Goal: Check status: Check status

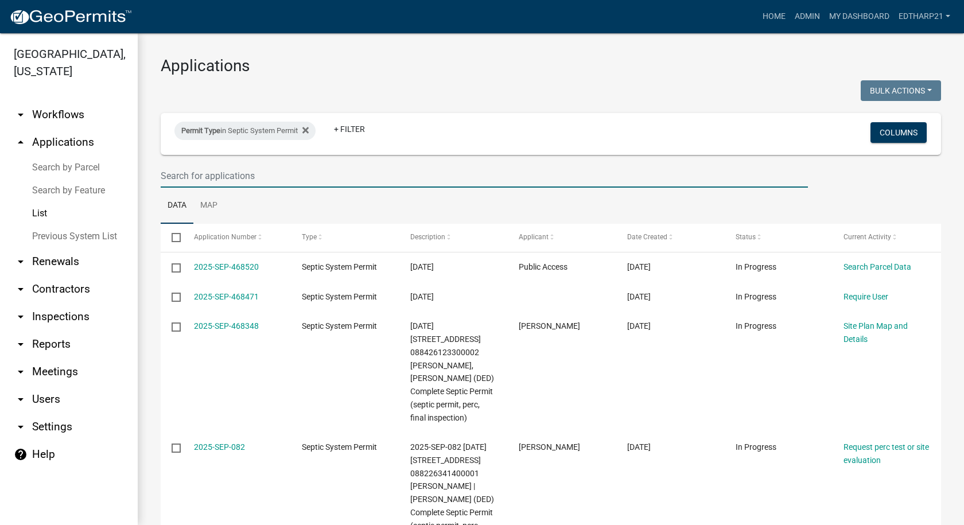
click at [182, 179] on input "text" at bounding box center [484, 176] width 647 height 24
type input "652 Xanadu"
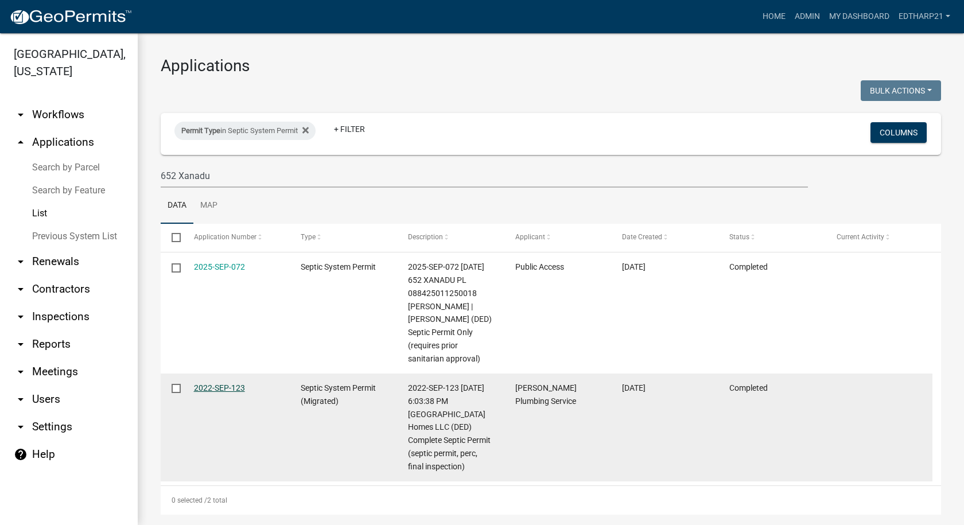
click at [226, 393] on link "2022-SEP-123" at bounding box center [219, 387] width 51 height 9
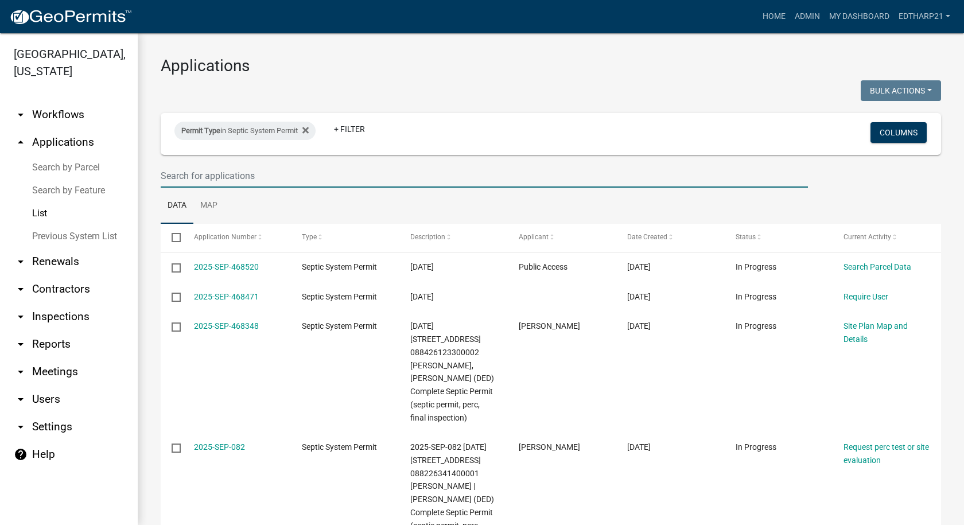
click at [180, 172] on input "text" at bounding box center [484, 176] width 647 height 24
type input "652 Xanadu"
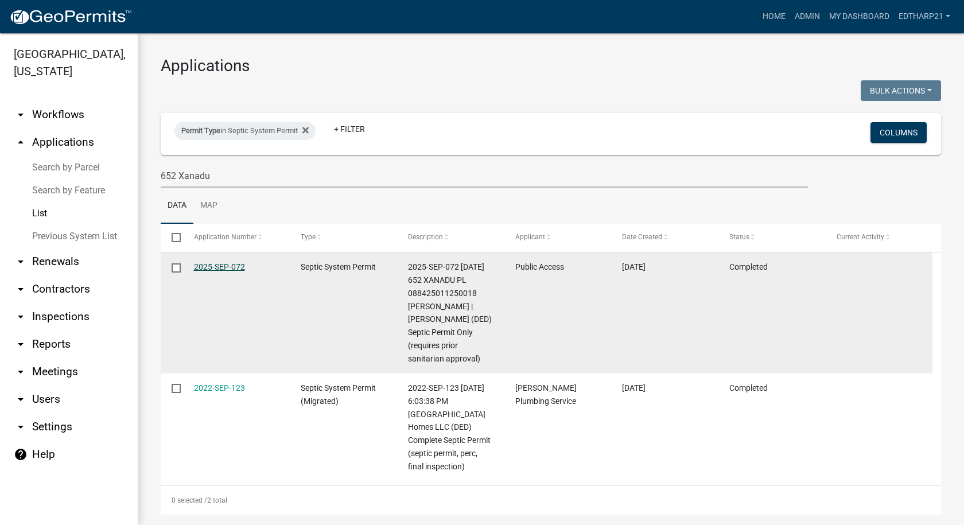
click at [220, 267] on link "2025-SEP-072" at bounding box center [219, 266] width 51 height 9
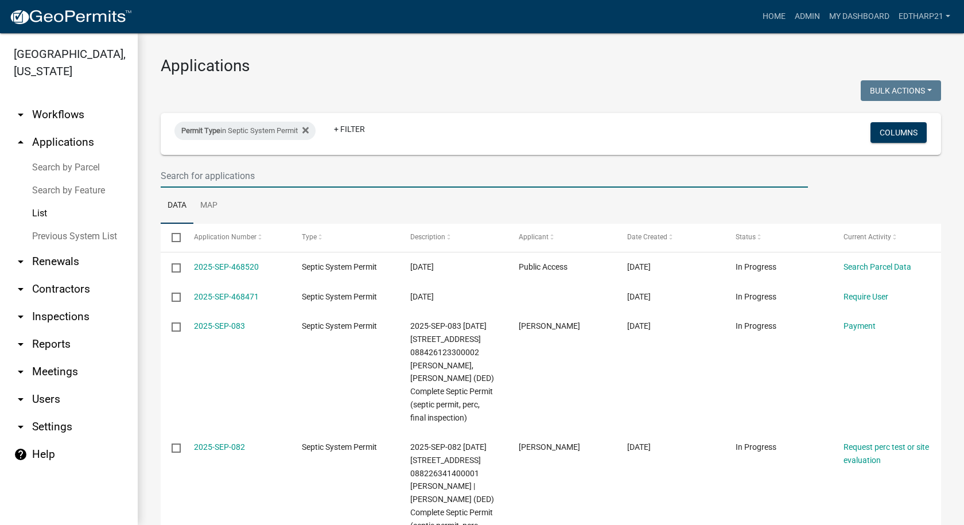
drag, startPoint x: 166, startPoint y: 173, endPoint x: 172, endPoint y: 169, distance: 6.7
click at [169, 172] on input "text" at bounding box center [484, 176] width 647 height 24
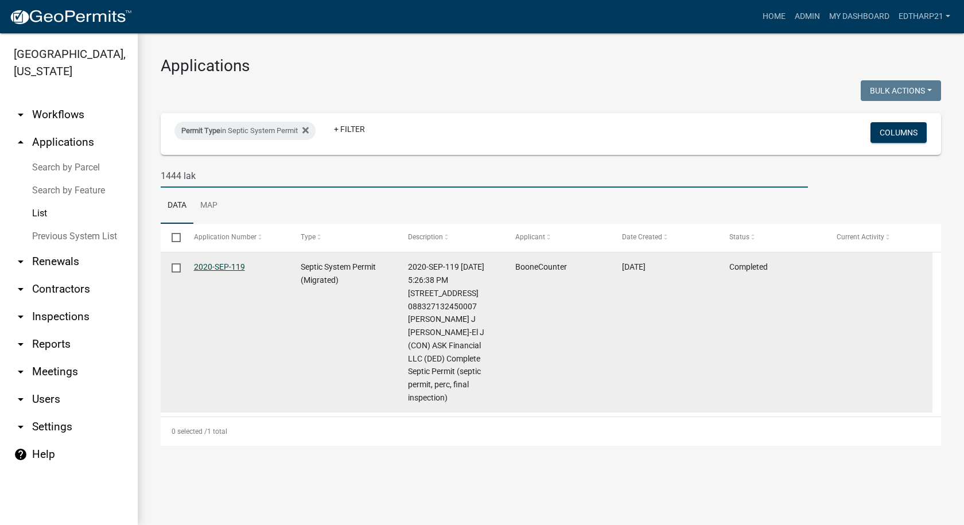
type input "1444 lak"
click at [228, 262] on link "2020-SEP-119" at bounding box center [219, 266] width 51 height 9
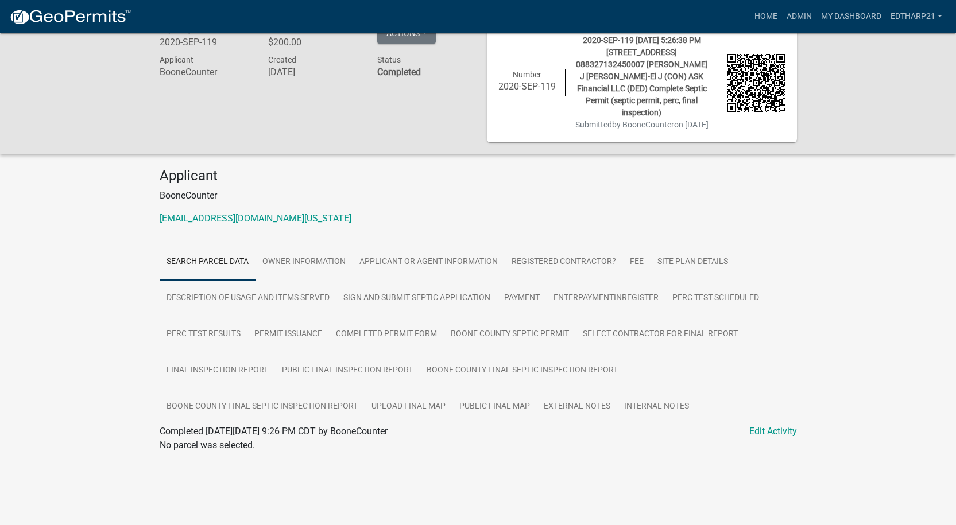
scroll to position [33, 0]
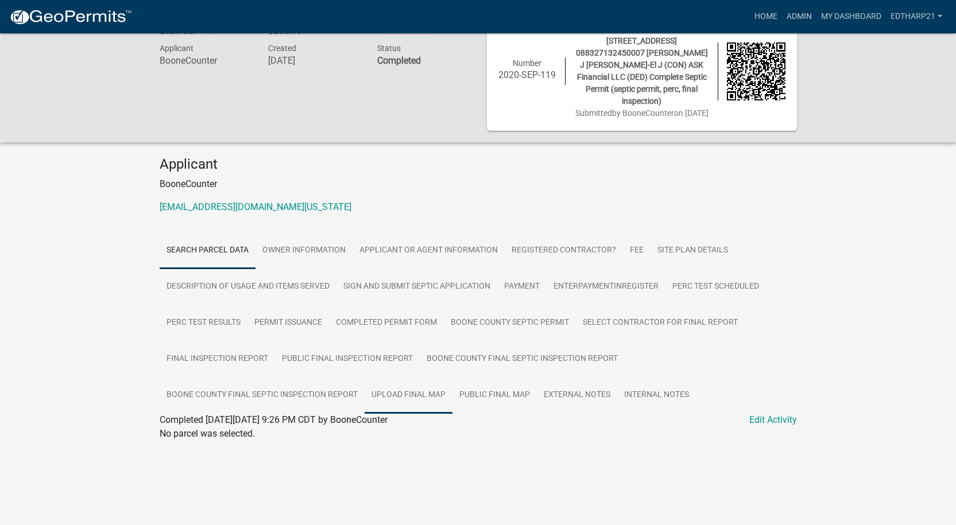
click at [398, 406] on link "Upload final map" at bounding box center [408, 395] width 88 height 37
click at [205, 466] on link "1444 Lakeview pl.JPG" at bounding box center [478, 459] width 637 height 28
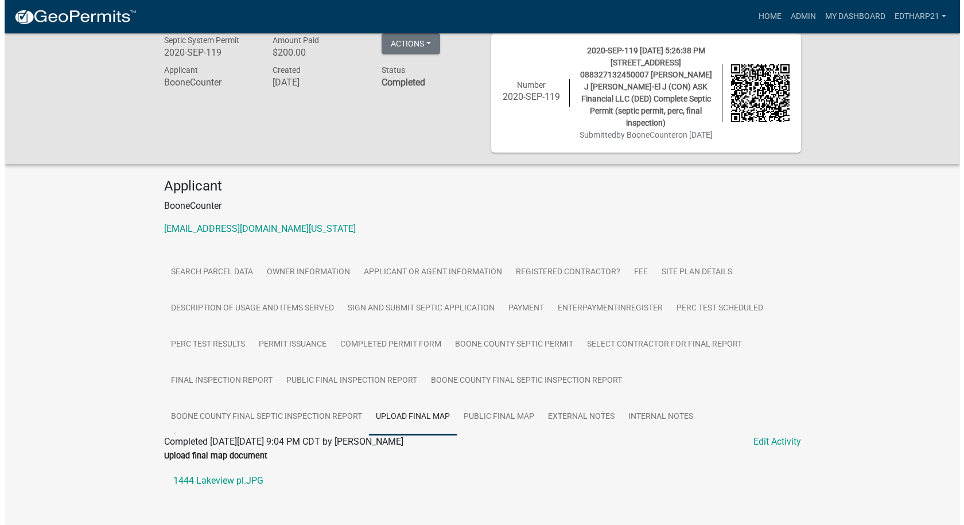
scroll to position [0, 0]
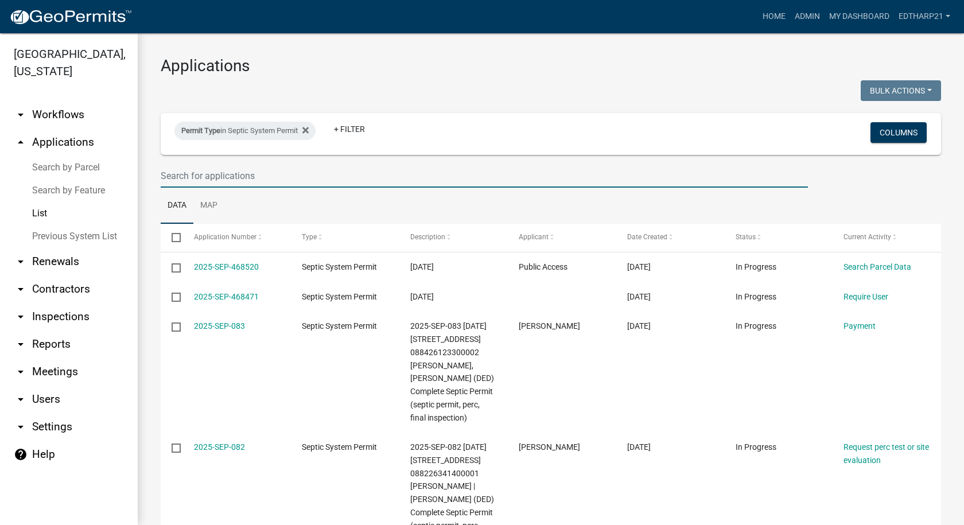
click at [178, 180] on input "text" at bounding box center [484, 176] width 647 height 24
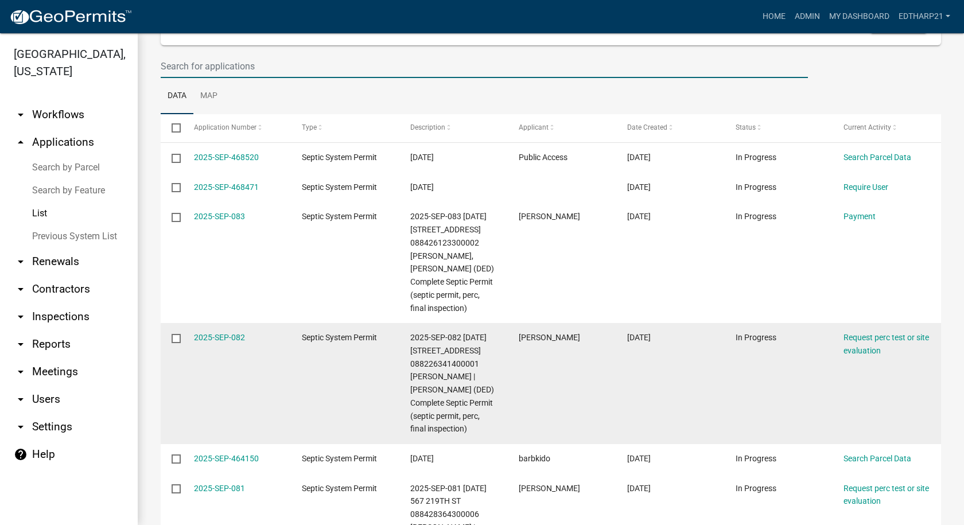
scroll to position [115, 0]
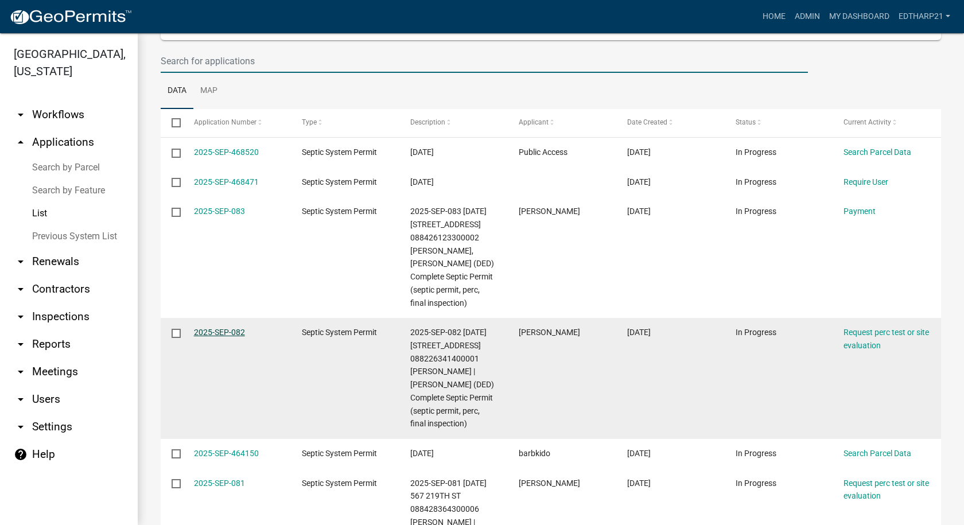
click at [210, 332] on link "2025-SEP-082" at bounding box center [219, 332] width 51 height 9
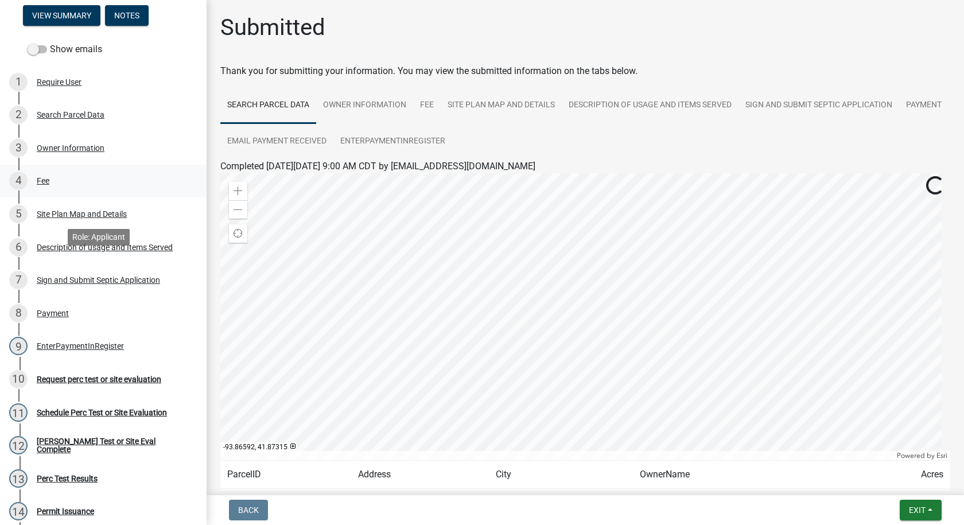
scroll to position [172, 0]
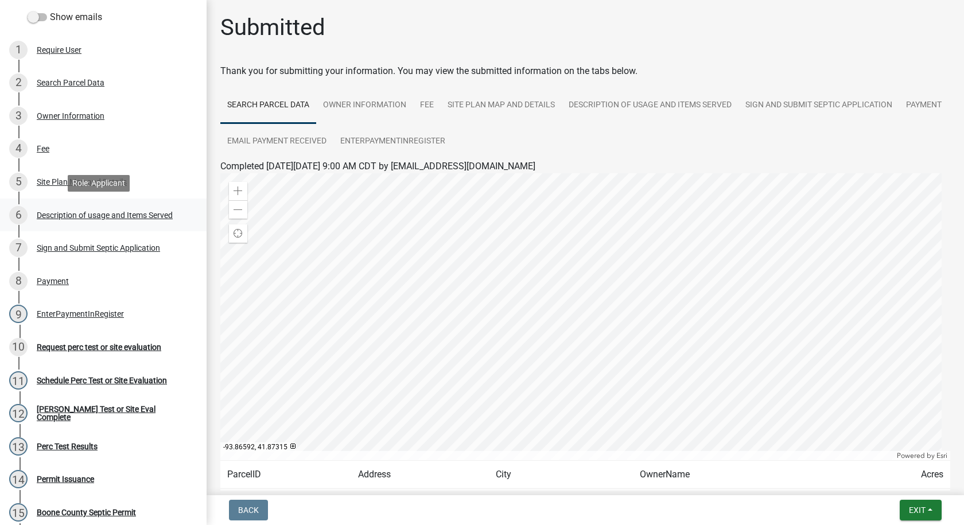
click at [64, 218] on div "Description of usage and Items Served" at bounding box center [105, 215] width 136 height 8
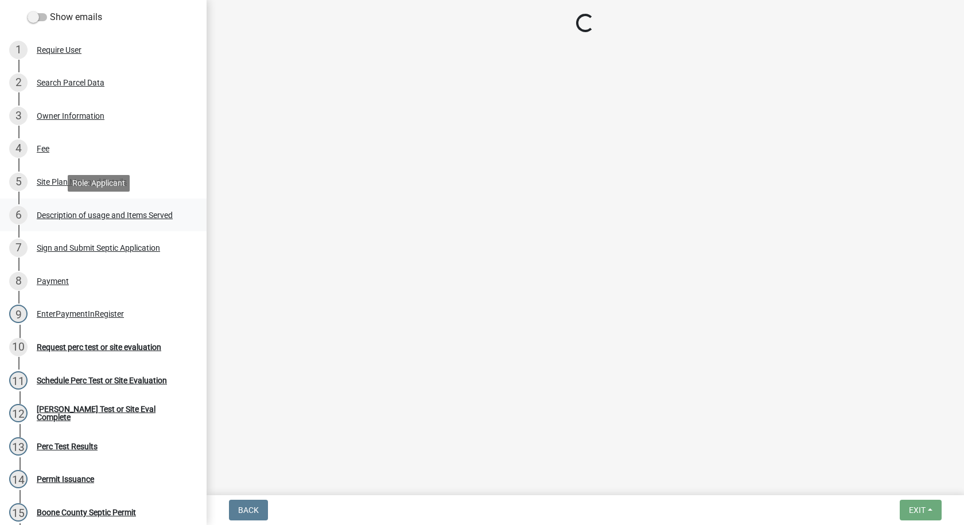
select select "931d6a51-a7db-4ec4-9060-907be004fccc"
select select "d1f81dfd-708c-491f-882e-316c6693023f"
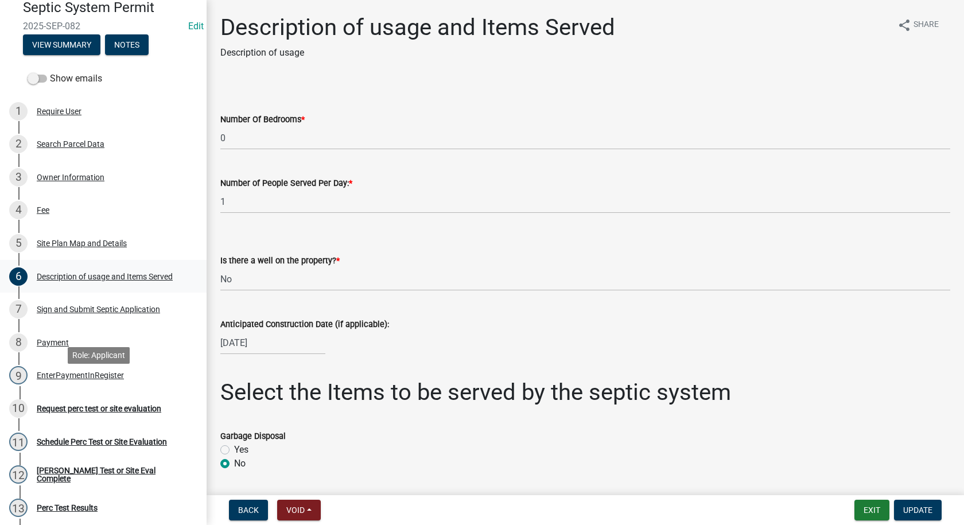
scroll to position [0, 0]
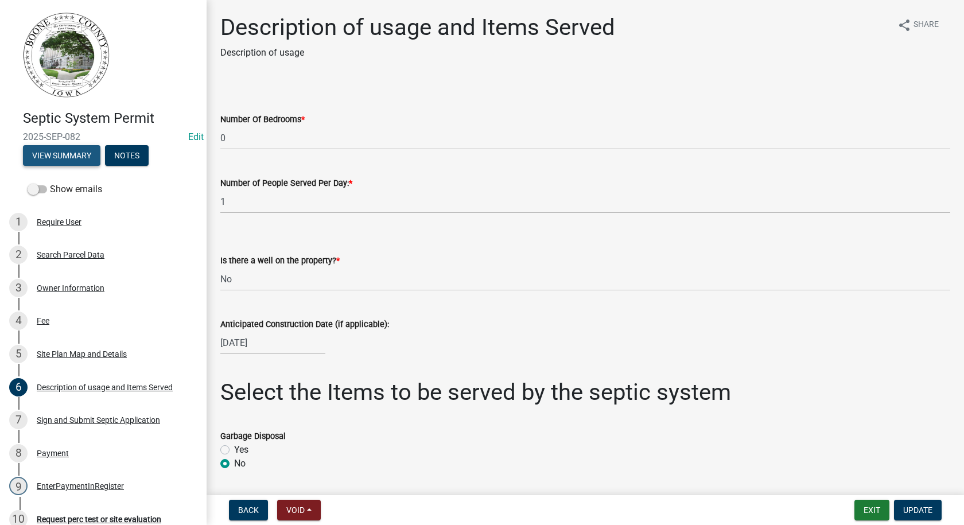
click at [80, 157] on button "View Summary" at bounding box center [61, 155] width 77 height 21
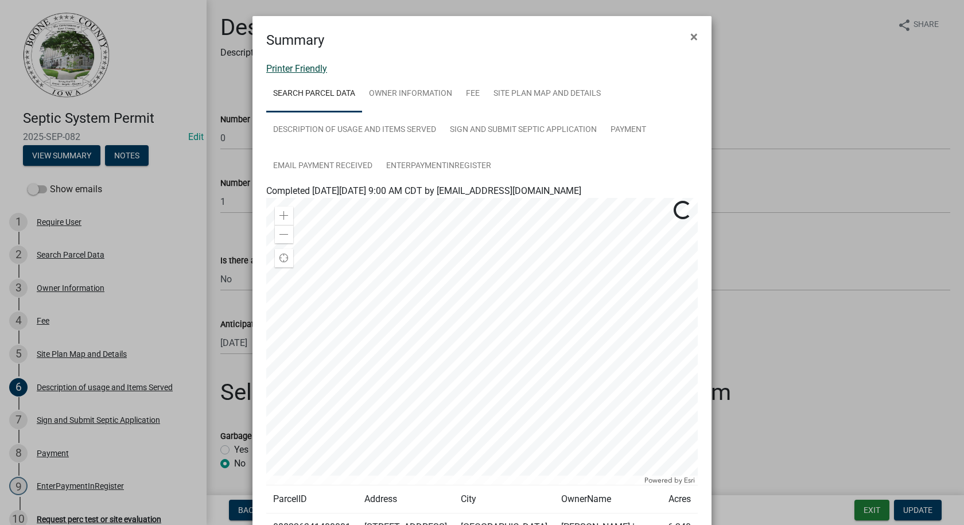
click at [304, 71] on link "Printer Friendly" at bounding box center [296, 68] width 61 height 11
click at [691, 38] on span "×" at bounding box center [694, 37] width 7 height 16
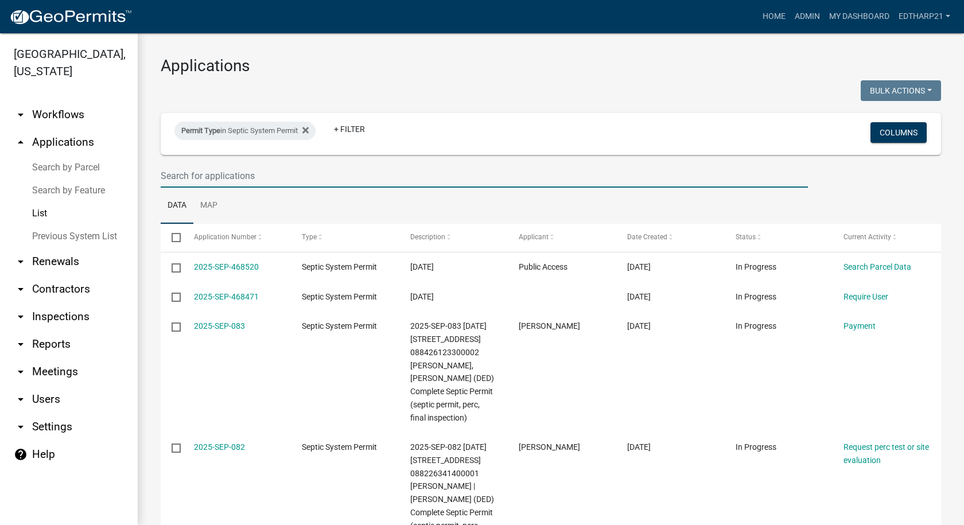
drag, startPoint x: 177, startPoint y: 172, endPoint x: 163, endPoint y: 166, distance: 15.7
click at [177, 172] on input "text" at bounding box center [484, 176] width 647 height 24
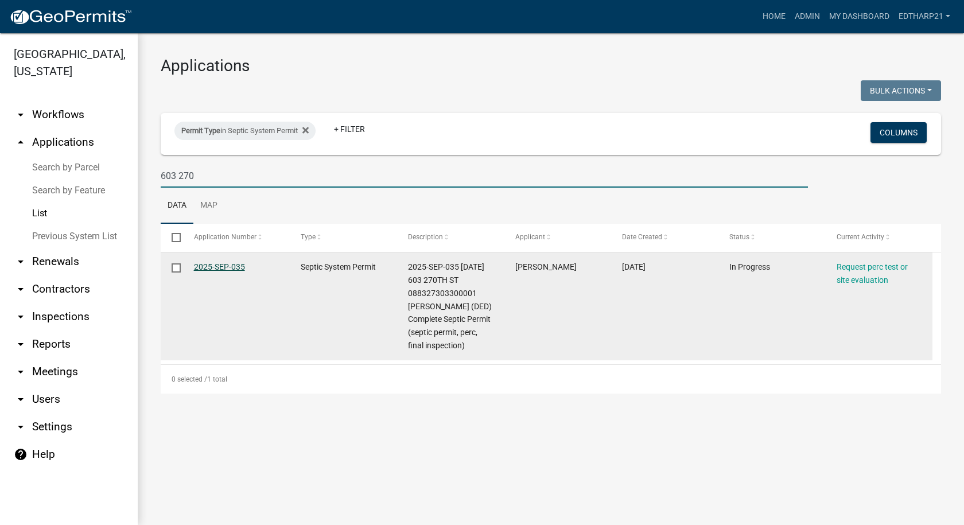
type input "603 270"
click at [231, 269] on link "2025-SEP-035" at bounding box center [219, 266] width 51 height 9
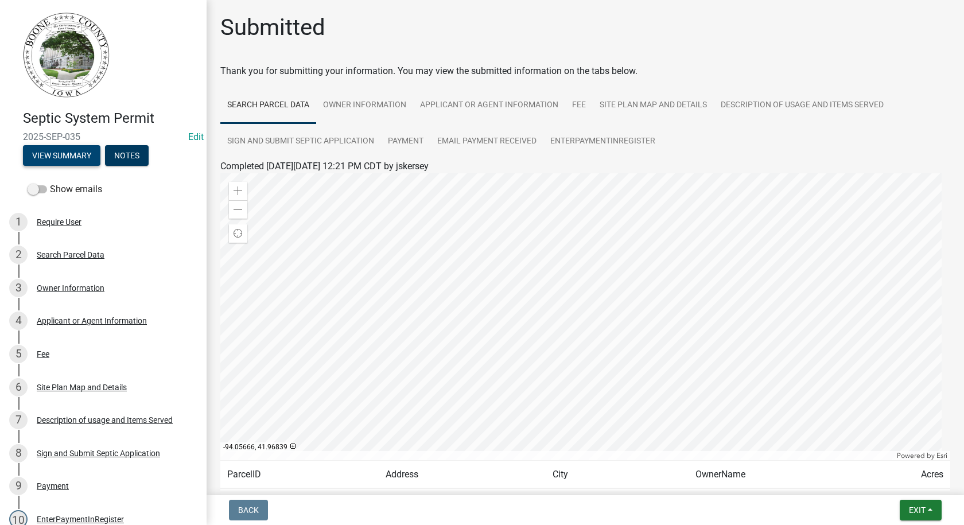
click at [79, 152] on button "View Summary" at bounding box center [61, 155] width 77 height 21
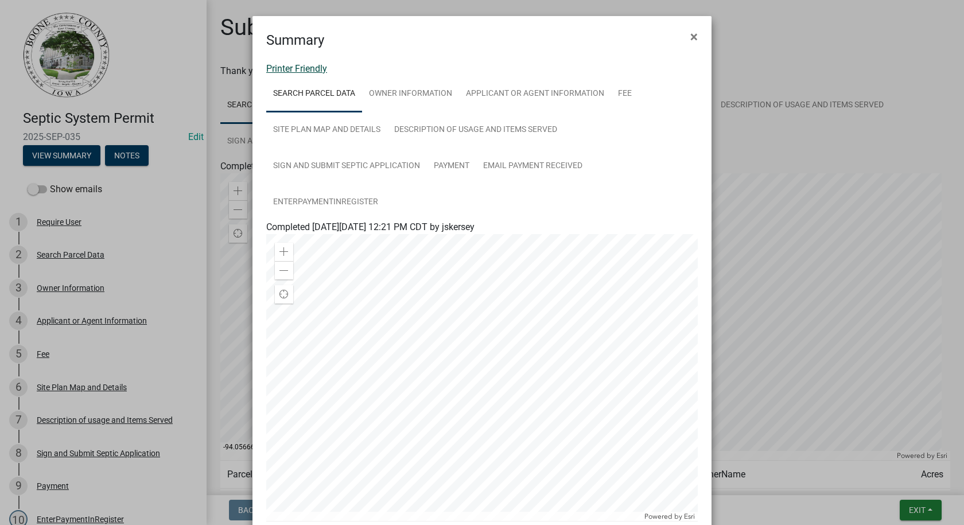
click at [302, 69] on link "Printer Friendly" at bounding box center [296, 68] width 61 height 11
click at [691, 36] on span "×" at bounding box center [694, 37] width 7 height 16
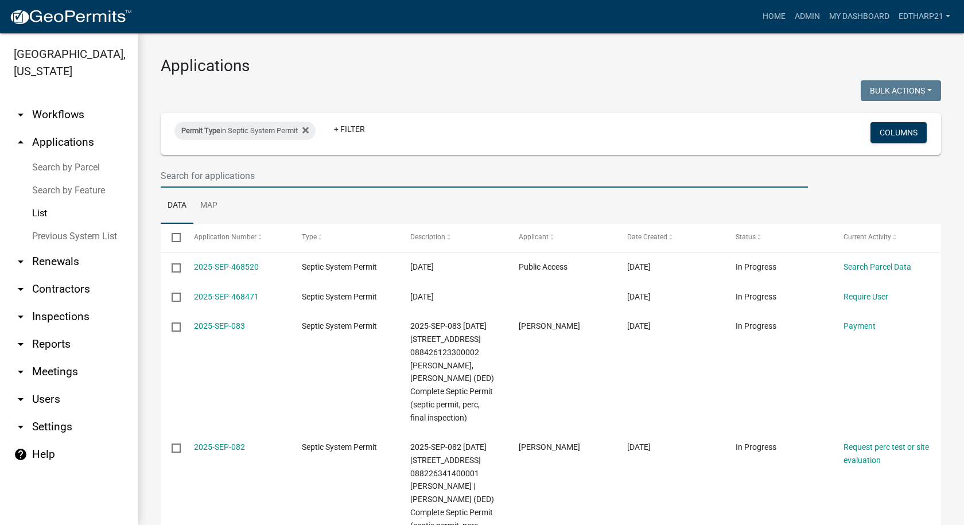
click at [177, 174] on input "text" at bounding box center [484, 176] width 647 height 24
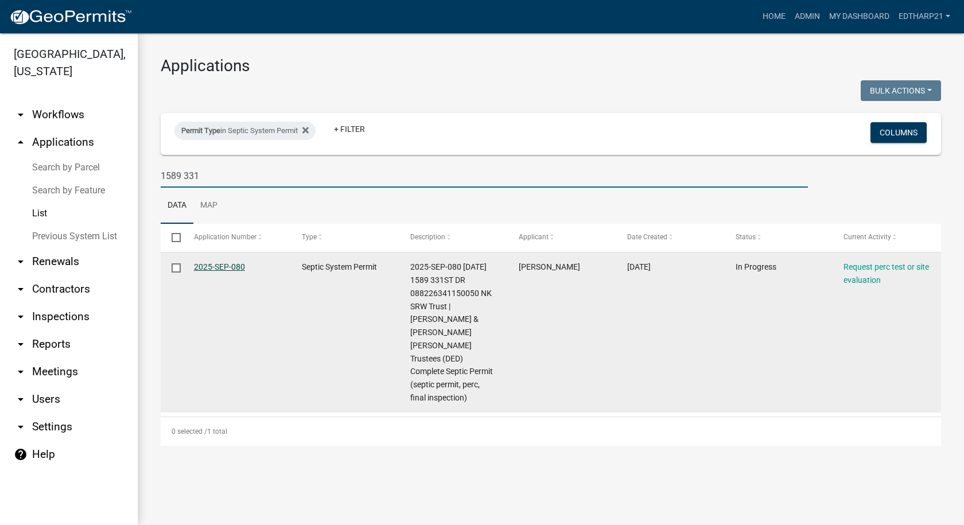
type input "1589 331"
click at [211, 263] on link "2025-SEP-080" at bounding box center [219, 266] width 51 height 9
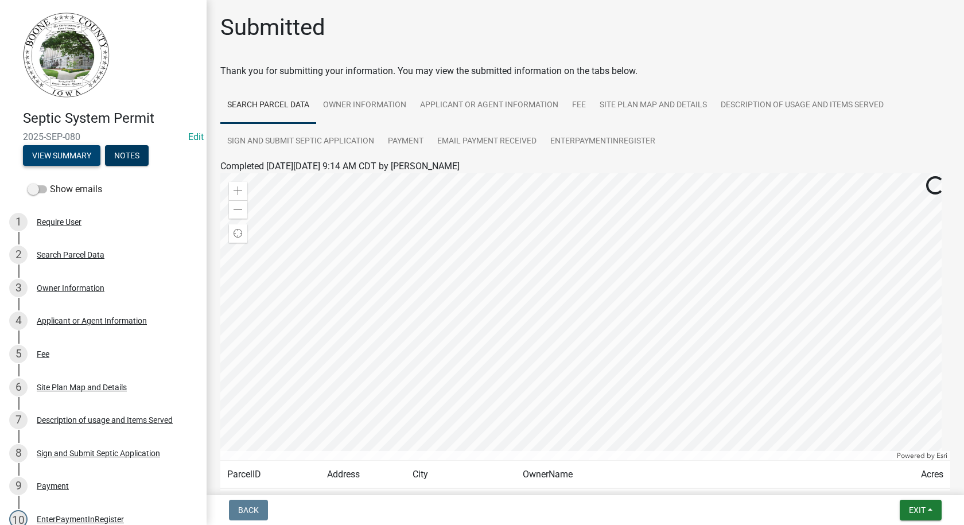
click at [57, 150] on button "View Summary" at bounding box center [61, 155] width 77 height 21
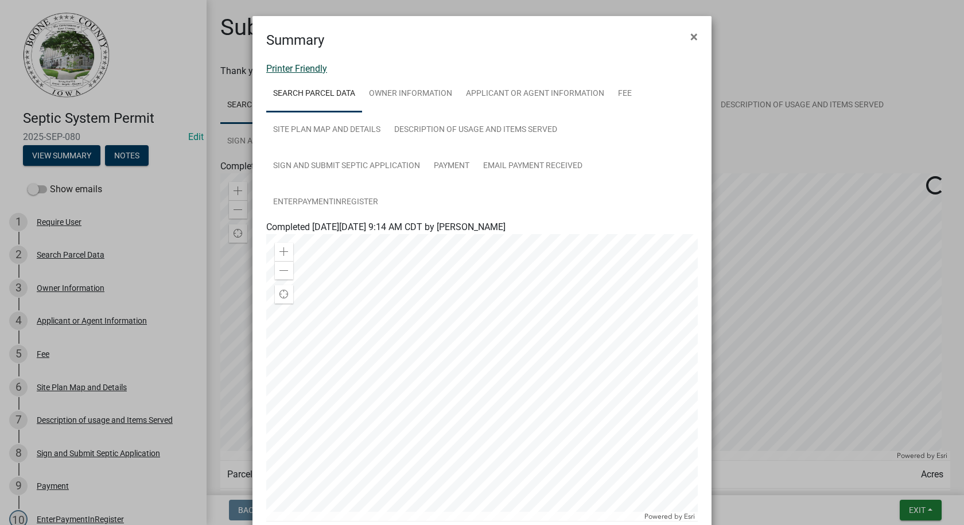
click at [307, 69] on link "Printer Friendly" at bounding box center [296, 68] width 61 height 11
click at [691, 36] on span "×" at bounding box center [694, 37] width 7 height 16
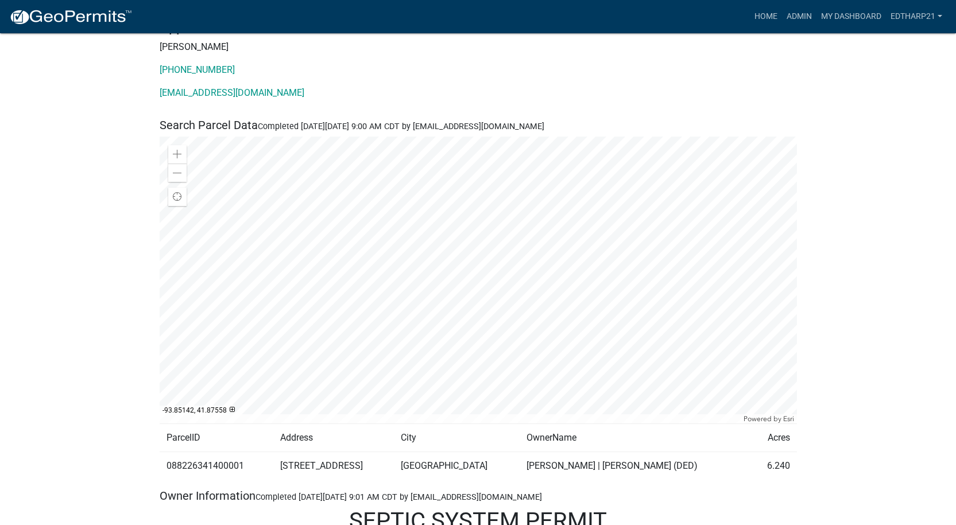
scroll to position [402, 0]
